Goal: Complete application form: Complete application form

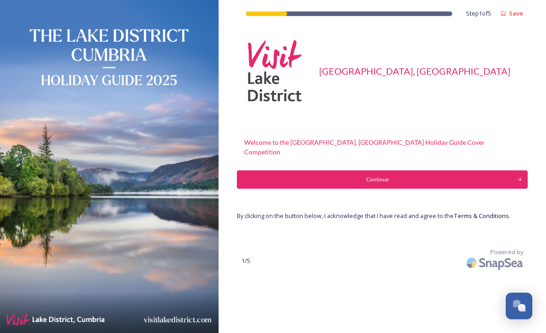
click at [392, 175] on div "Continue" at bounding box center [377, 179] width 271 height 8
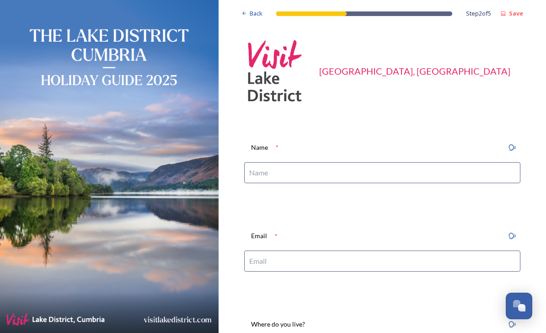
click at [303, 172] on input at bounding box center [382, 172] width 276 height 21
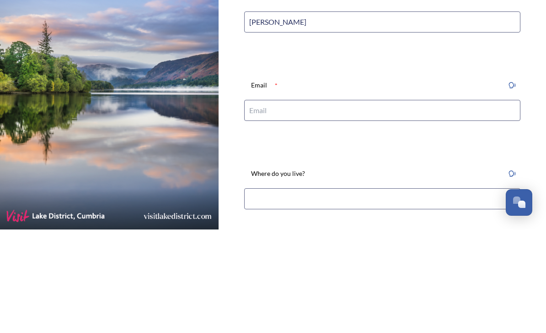
scroll to position [54, 0]
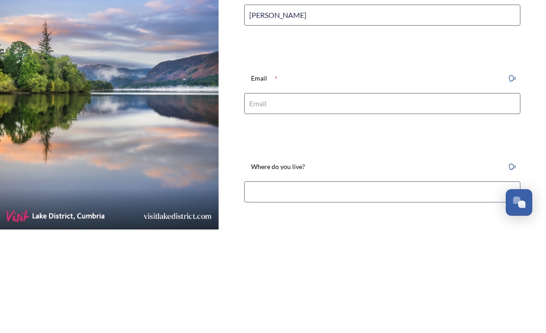
type input "[PERSON_NAME]"
click at [290, 196] on input at bounding box center [382, 206] width 276 height 21
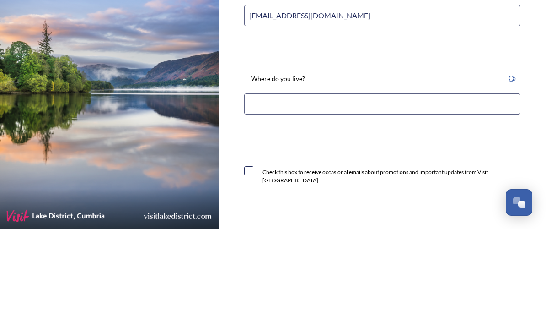
scroll to position [157, 0]
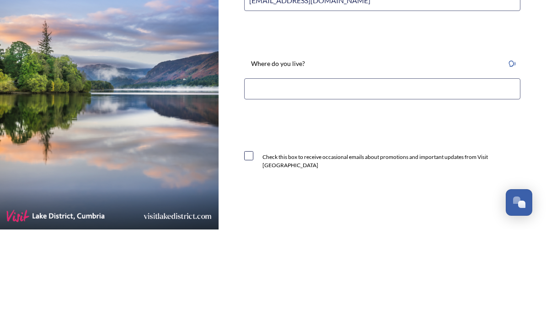
type input "[EMAIL_ADDRESS][DOMAIN_NAME]"
click at [317, 182] on input at bounding box center [382, 192] width 276 height 21
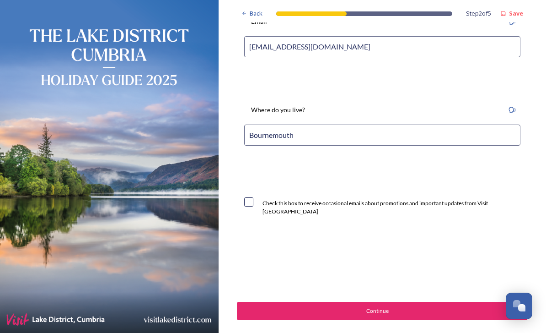
scroll to position [214, 0]
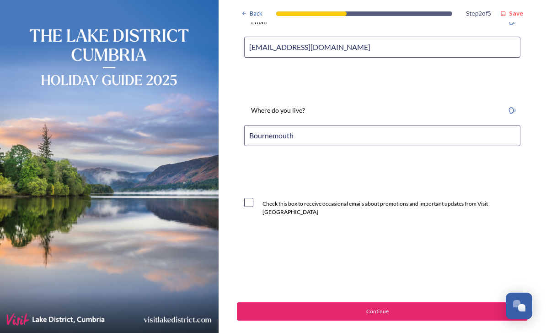
type input "Bournemouth"
click at [252, 198] on input "checkbox" at bounding box center [248, 202] width 9 height 9
checkbox input "true"
click at [388, 307] on div "Continue" at bounding box center [377, 311] width 271 height 8
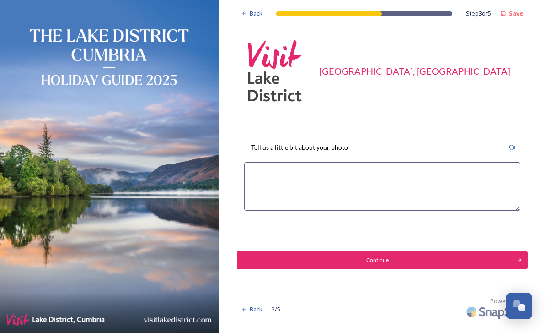
click at [291, 162] on textarea at bounding box center [382, 186] width 276 height 49
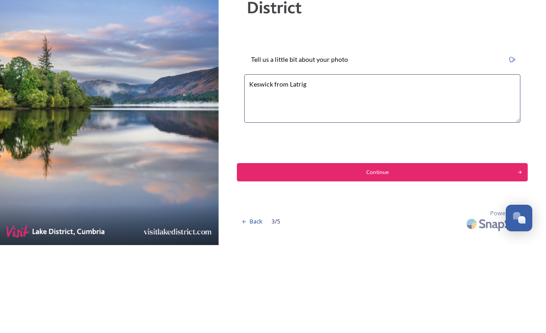
type textarea "Keswick from Latrigg"
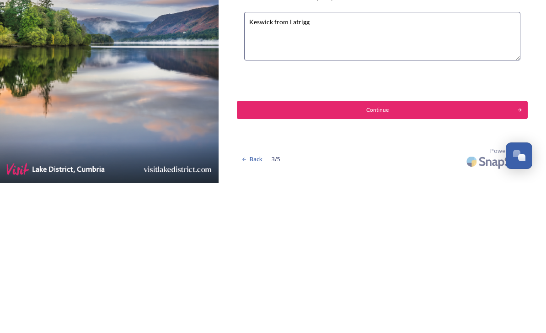
click at [398, 256] on div "Continue" at bounding box center [377, 260] width 271 height 8
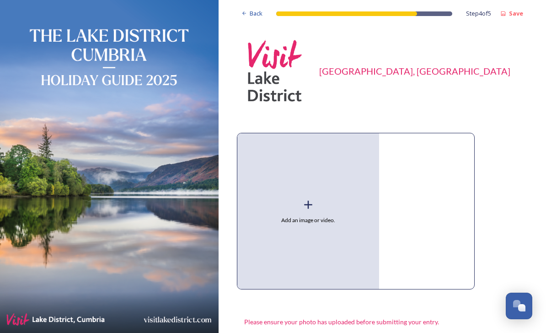
click at [311, 198] on icon at bounding box center [309, 205] width 14 height 14
click at [307, 200] on icon at bounding box center [308, 204] width 8 height 8
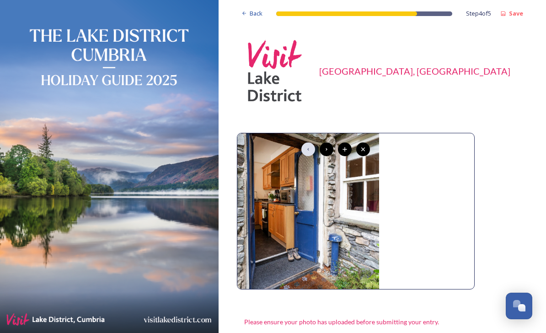
click at [366, 146] on icon at bounding box center [363, 149] width 7 height 7
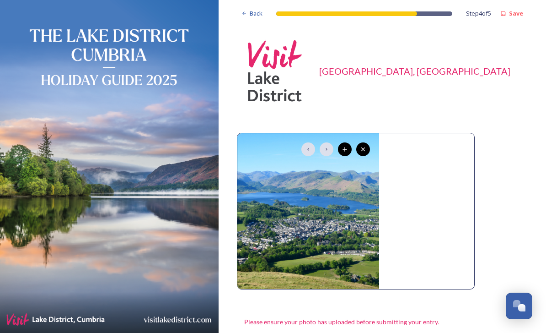
click at [363, 142] on div at bounding box center [364, 149] width 14 height 14
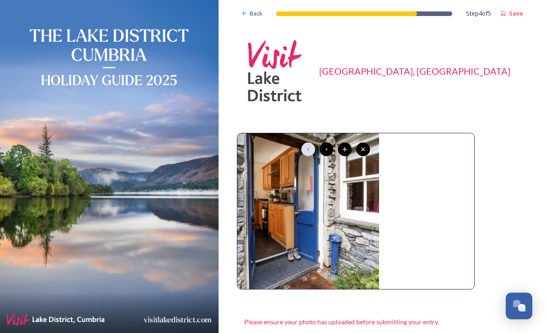
click at [363, 146] on icon at bounding box center [363, 149] width 7 height 7
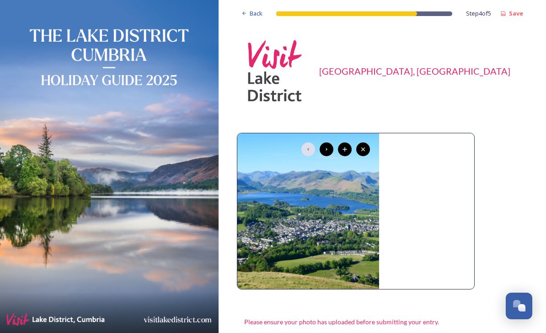
click at [329, 142] on div at bounding box center [327, 149] width 14 height 14
click at [313, 142] on div at bounding box center [309, 149] width 14 height 14
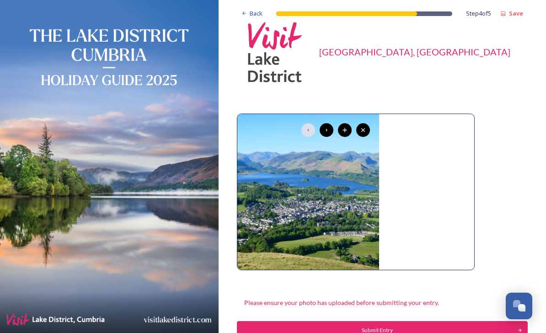
scroll to position [19, 0]
click at [346, 123] on div at bounding box center [345, 130] width 14 height 14
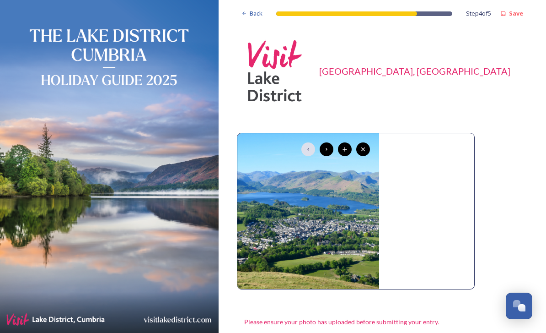
scroll to position [0, 0]
click at [326, 146] on icon at bounding box center [326, 149] width 7 height 7
click at [309, 146] on icon at bounding box center [308, 149] width 7 height 7
click at [328, 146] on icon at bounding box center [326, 149] width 7 height 7
click at [308, 146] on icon at bounding box center [308, 149] width 7 height 7
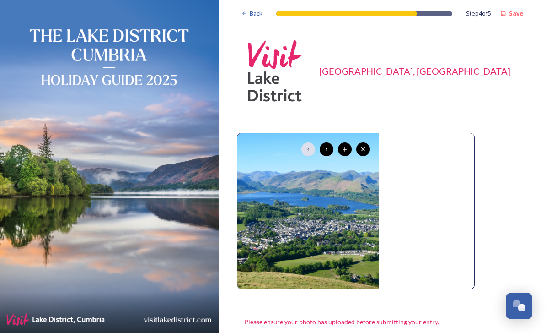
click at [327, 146] on icon at bounding box center [326, 149] width 7 height 7
click at [309, 142] on div at bounding box center [309, 149] width 14 height 14
click at [328, 146] on icon at bounding box center [326, 149] width 7 height 7
click at [329, 142] on div at bounding box center [327, 149] width 14 height 14
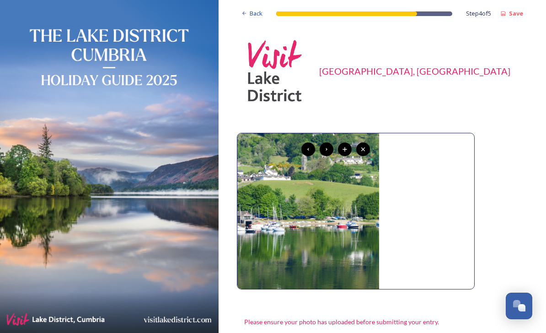
click at [308, 146] on icon at bounding box center [308, 149] width 7 height 7
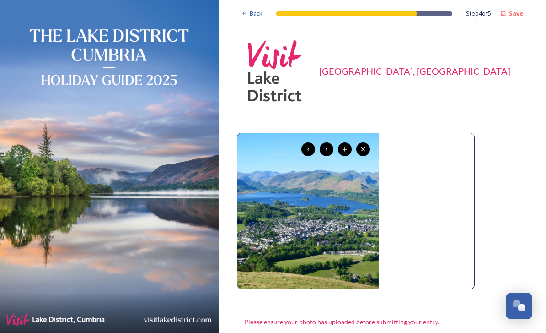
click at [327, 146] on icon at bounding box center [326, 149] width 7 height 7
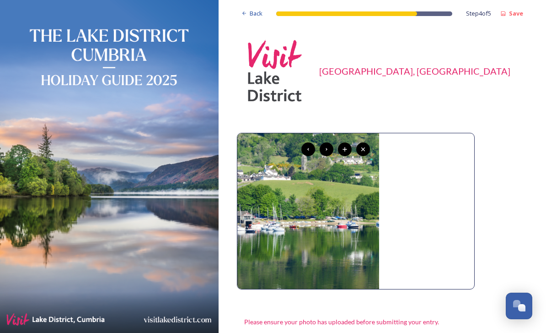
click at [329, 146] on icon at bounding box center [326, 149] width 7 height 7
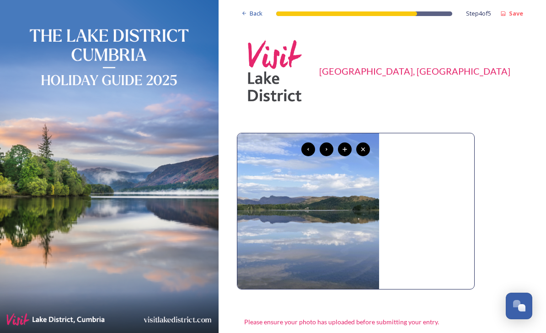
click at [328, 146] on icon at bounding box center [326, 149] width 7 height 7
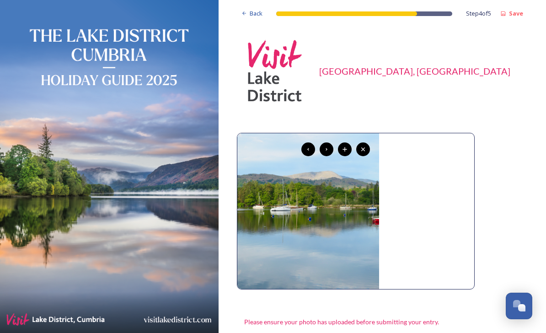
click at [327, 146] on icon at bounding box center [326, 149] width 7 height 7
